Goal: Task Accomplishment & Management: Manage account settings

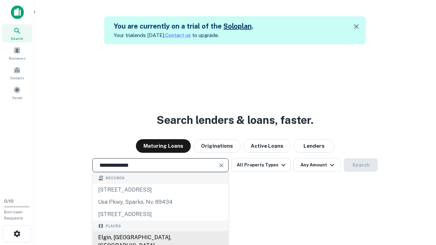
click at [160, 238] on div "Elgin, [GEOGRAPHIC_DATA], [GEOGRAPHIC_DATA]" at bounding box center [161, 242] width 136 height 20
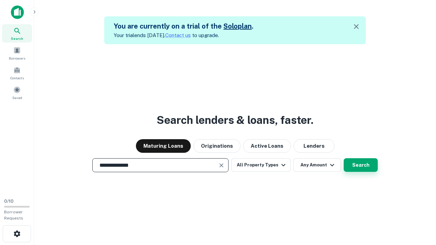
type input "**********"
click at [344, 158] on button "Search" at bounding box center [361, 165] width 34 height 14
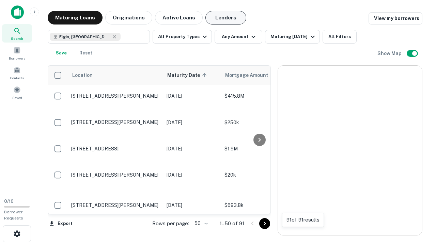
click at [226, 18] on button "Lenders" at bounding box center [225, 18] width 41 height 14
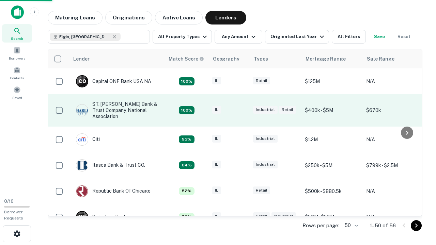
click at [242, 110] on div "IL" at bounding box center [229, 110] width 34 height 9
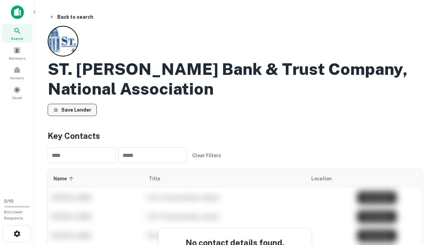
click at [72, 110] on button "Save Lender" at bounding box center [72, 110] width 49 height 12
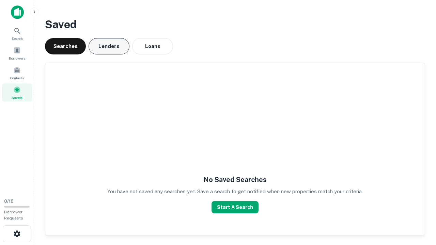
click at [109, 46] on button "Lenders" at bounding box center [109, 46] width 41 height 16
